Goal: Task Accomplishment & Management: Manage account settings

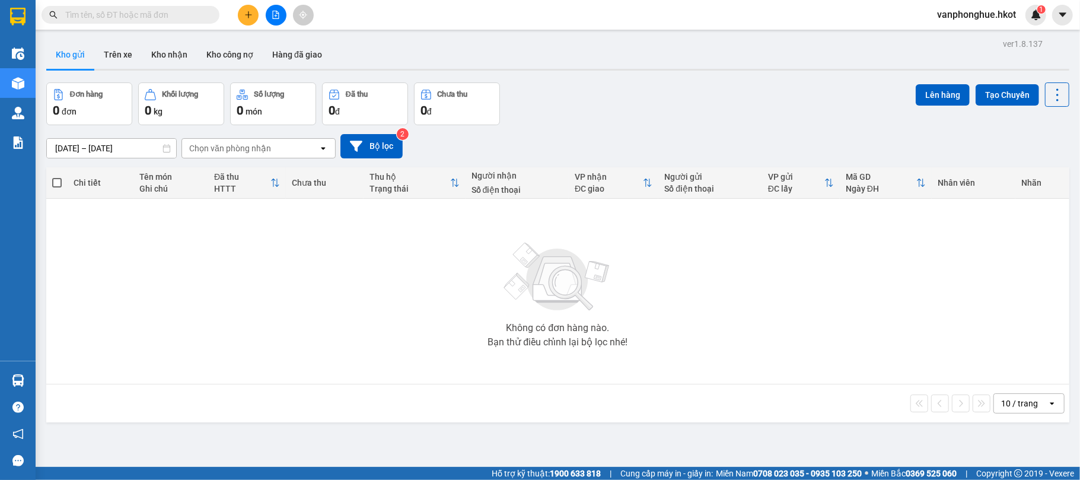
click at [138, 10] on input "text" at bounding box center [135, 14] width 140 height 13
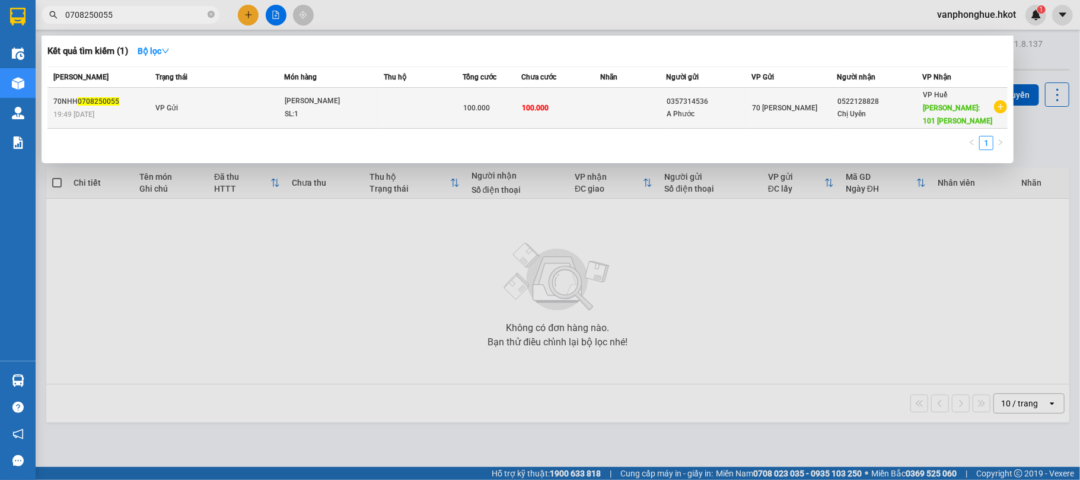
type input "0708250055"
click at [421, 105] on td at bounding box center [423, 108] width 79 height 41
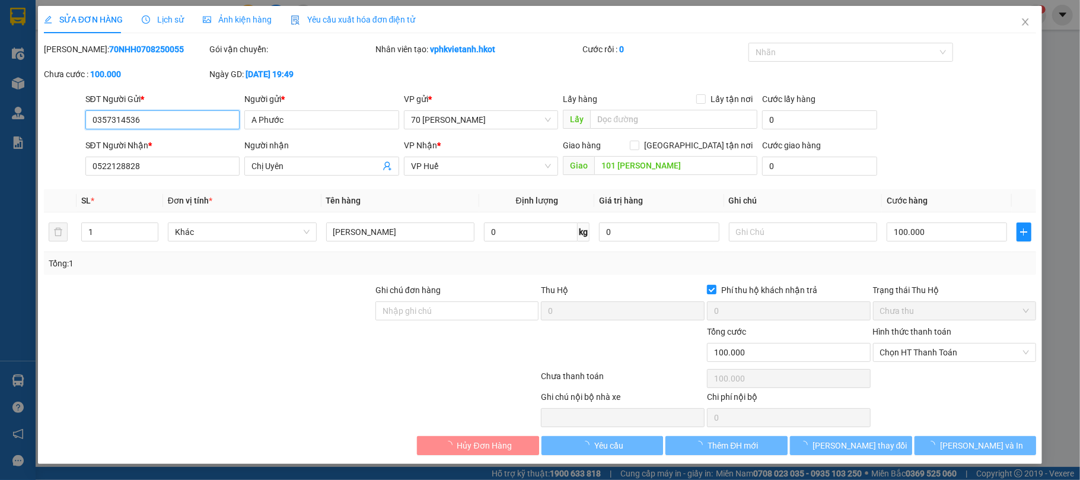
type input "0357314536"
type input "A Phước"
type input "0522128828"
type input "Chị Uyên"
type input "101 bùi thị xuân"
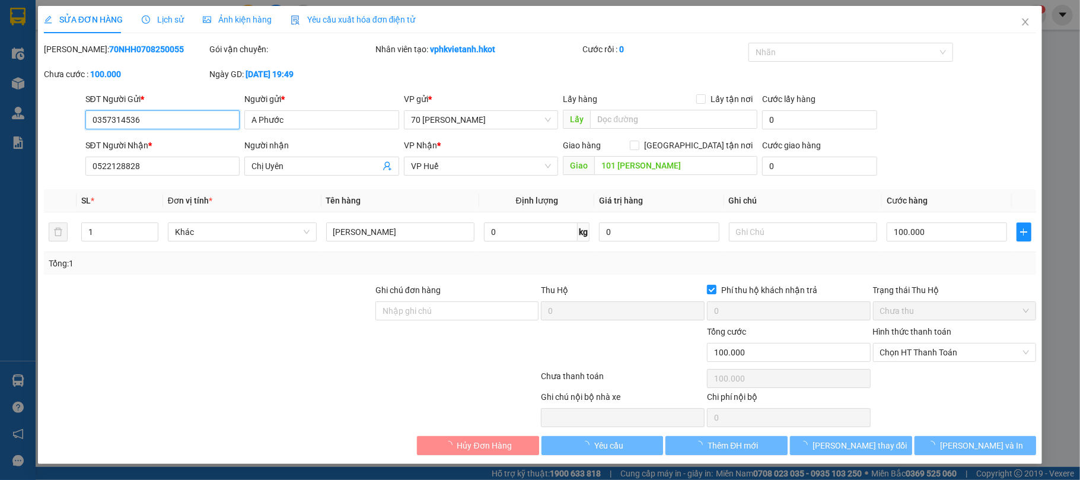
type input "100.000"
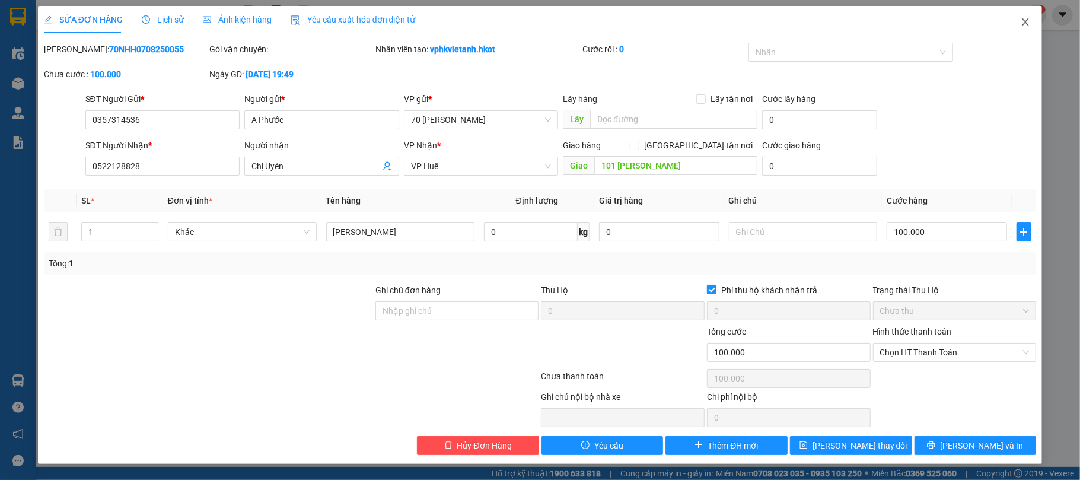
drag, startPoint x: 1026, startPoint y: 20, endPoint x: 1010, endPoint y: 84, distance: 66.2
click at [1010, 84] on div "SỬA ĐƠN HÀNG Lịch sử Ảnh kiện hàng Yêu cầu xuất hóa đơn điện tử Total Paid Fee …" at bounding box center [540, 235] width 1005 height 458
click at [162, 12] on div "Lịch sử" at bounding box center [163, 19] width 42 height 27
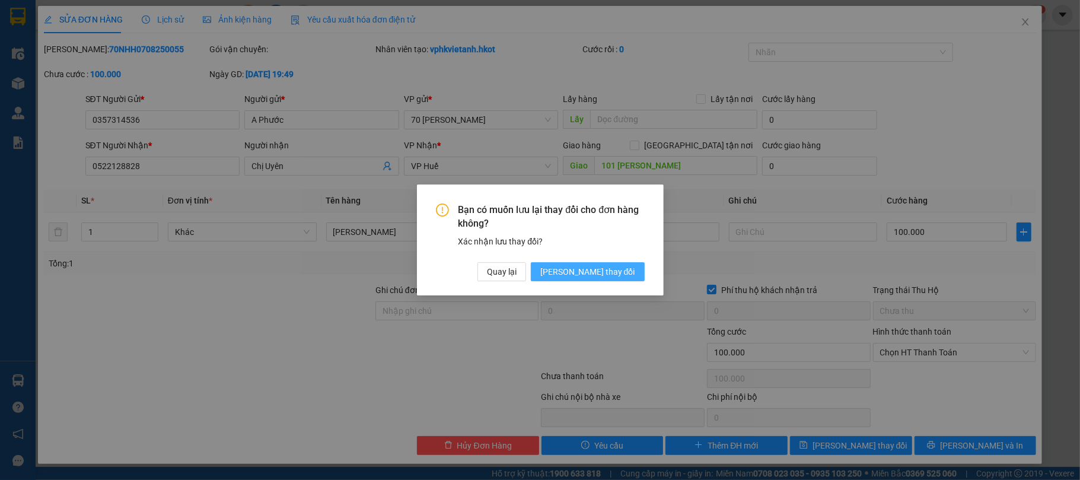
drag, startPoint x: 608, startPoint y: 278, endPoint x: 608, endPoint y: 271, distance: 7.1
click at [606, 278] on span "Lưu thay đổi" at bounding box center [588, 271] width 95 height 13
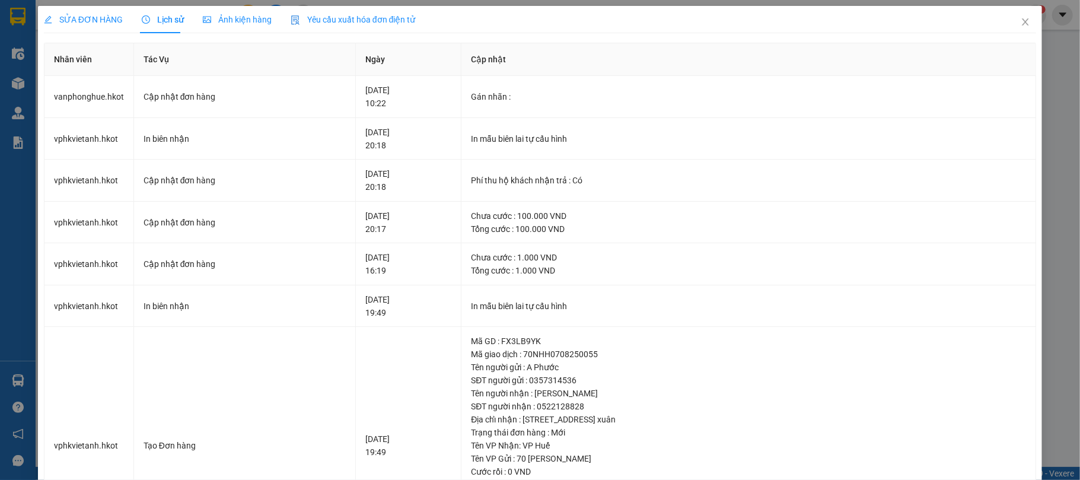
click at [80, 17] on span "SỬA ĐƠN HÀNG" at bounding box center [83, 19] width 79 height 9
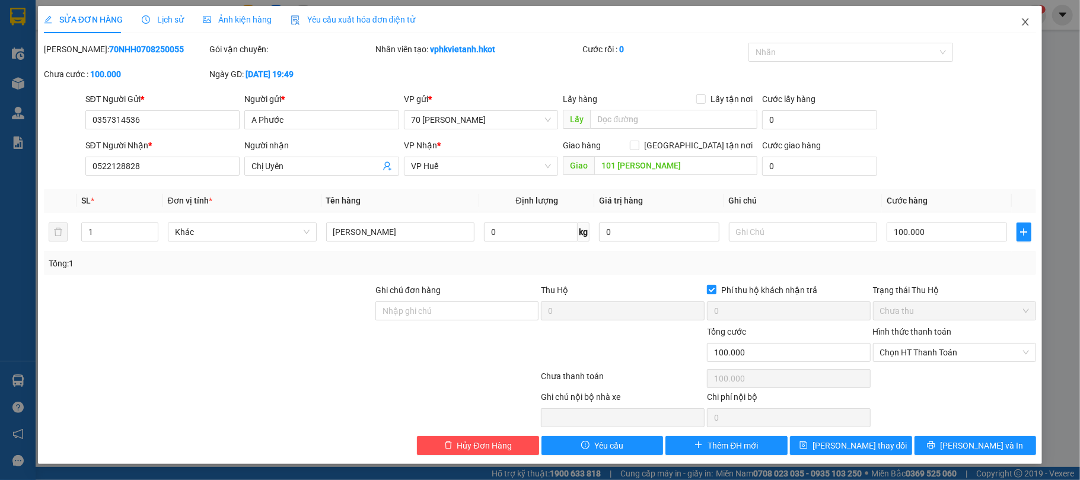
click at [1023, 20] on icon "close" at bounding box center [1025, 21] width 9 height 9
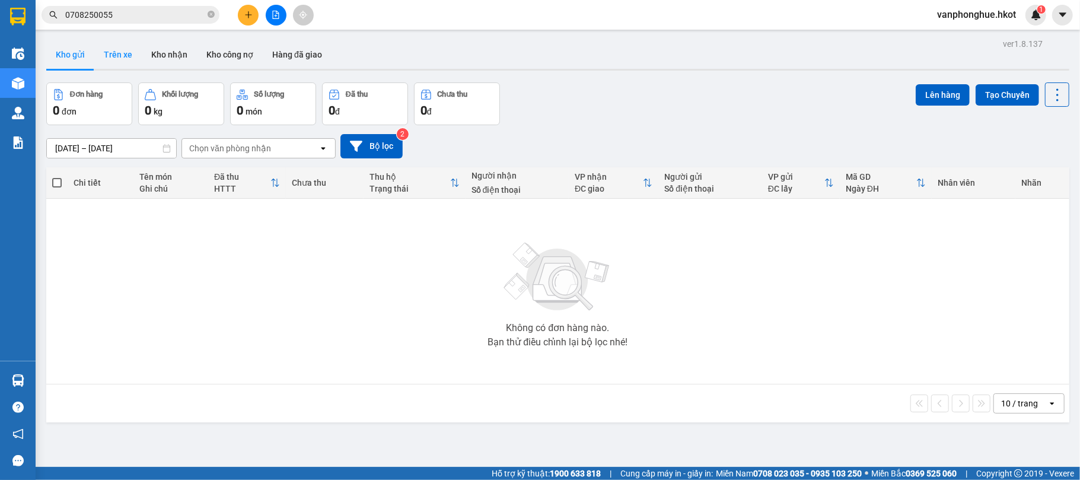
click at [120, 59] on button "Trên xe" at bounding box center [117, 54] width 47 height 28
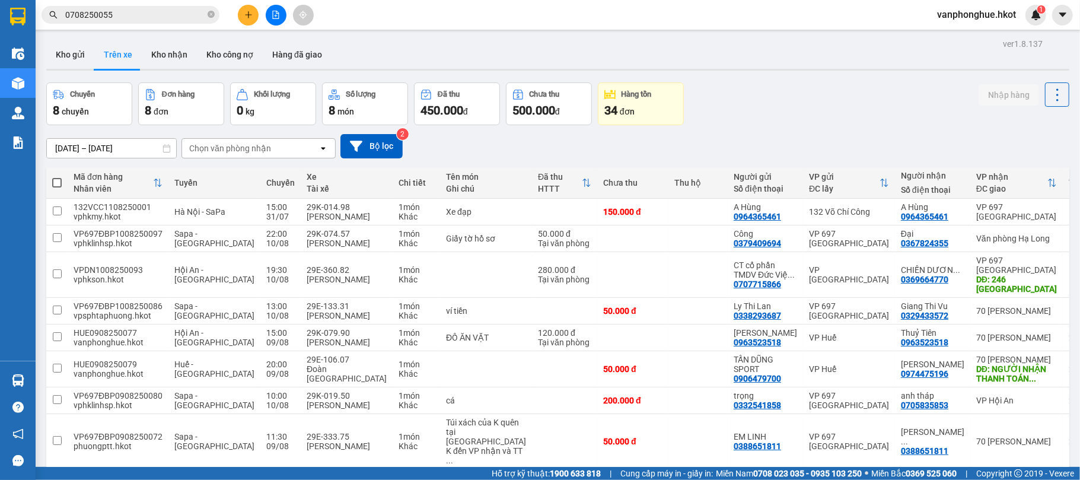
click at [324, 147] on icon "open" at bounding box center [323, 148] width 9 height 9
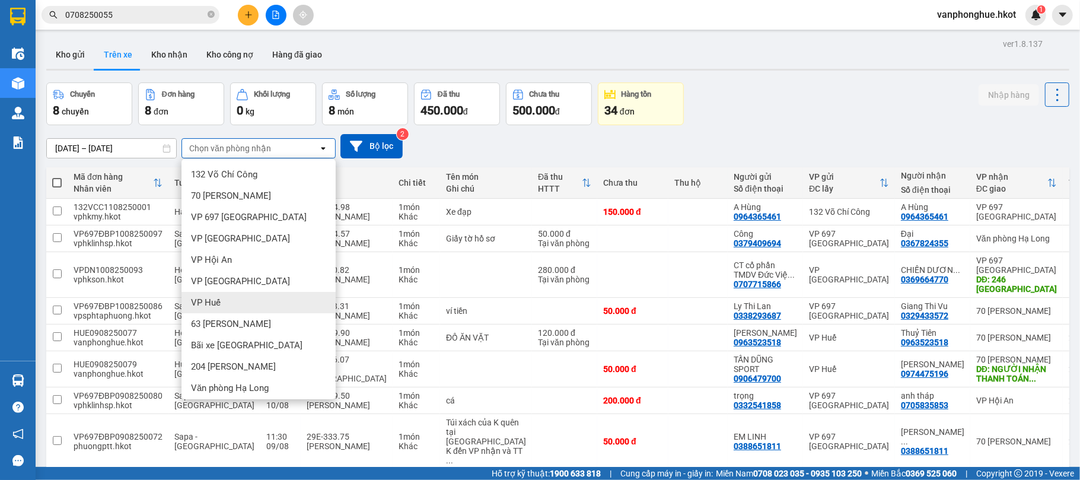
click at [233, 300] on div "VP Huế" at bounding box center [259, 302] width 154 height 21
